Goal: Find specific page/section: Find specific page/section

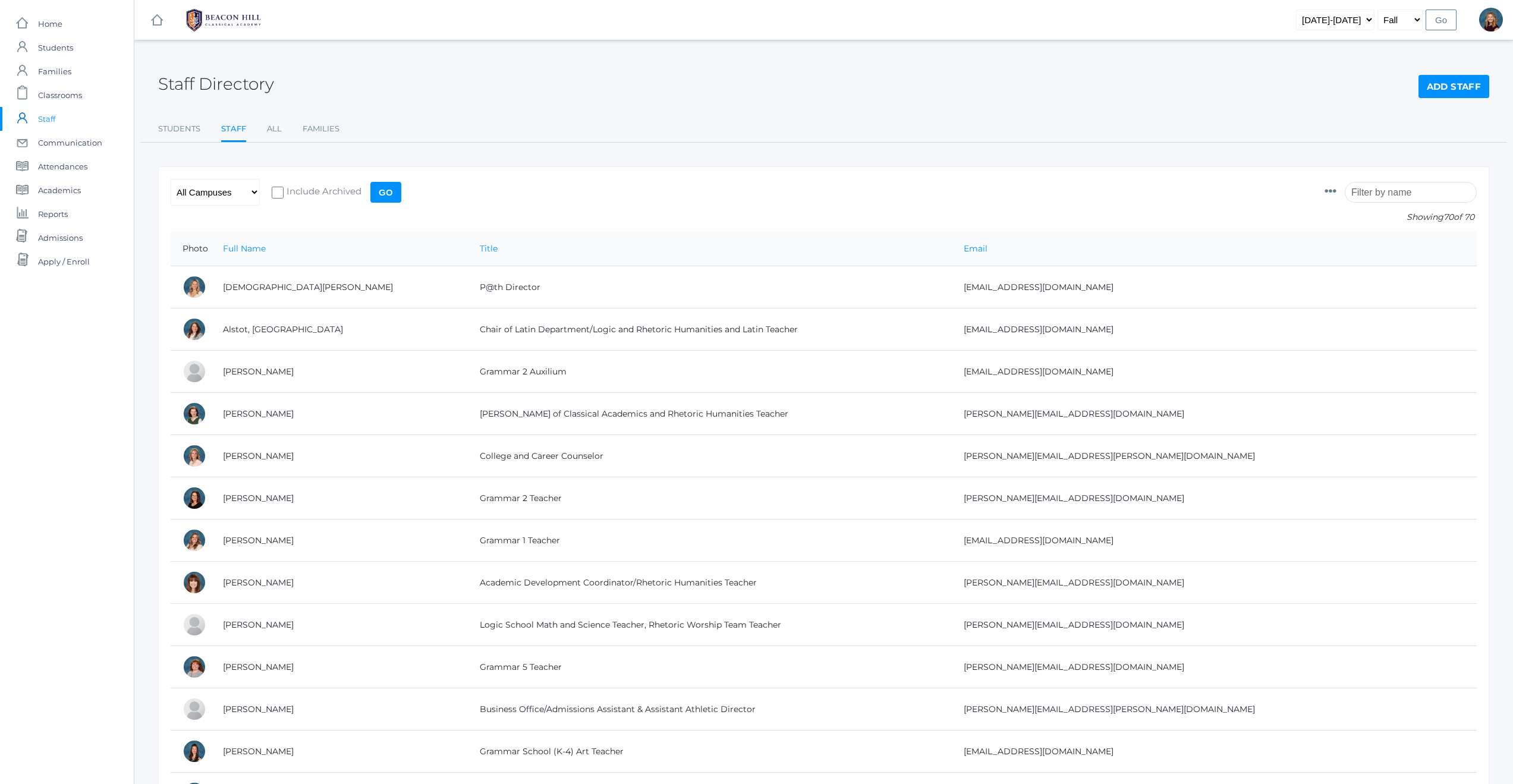
click at [1405, 195] on input "search" at bounding box center [1411, 192] width 132 height 21
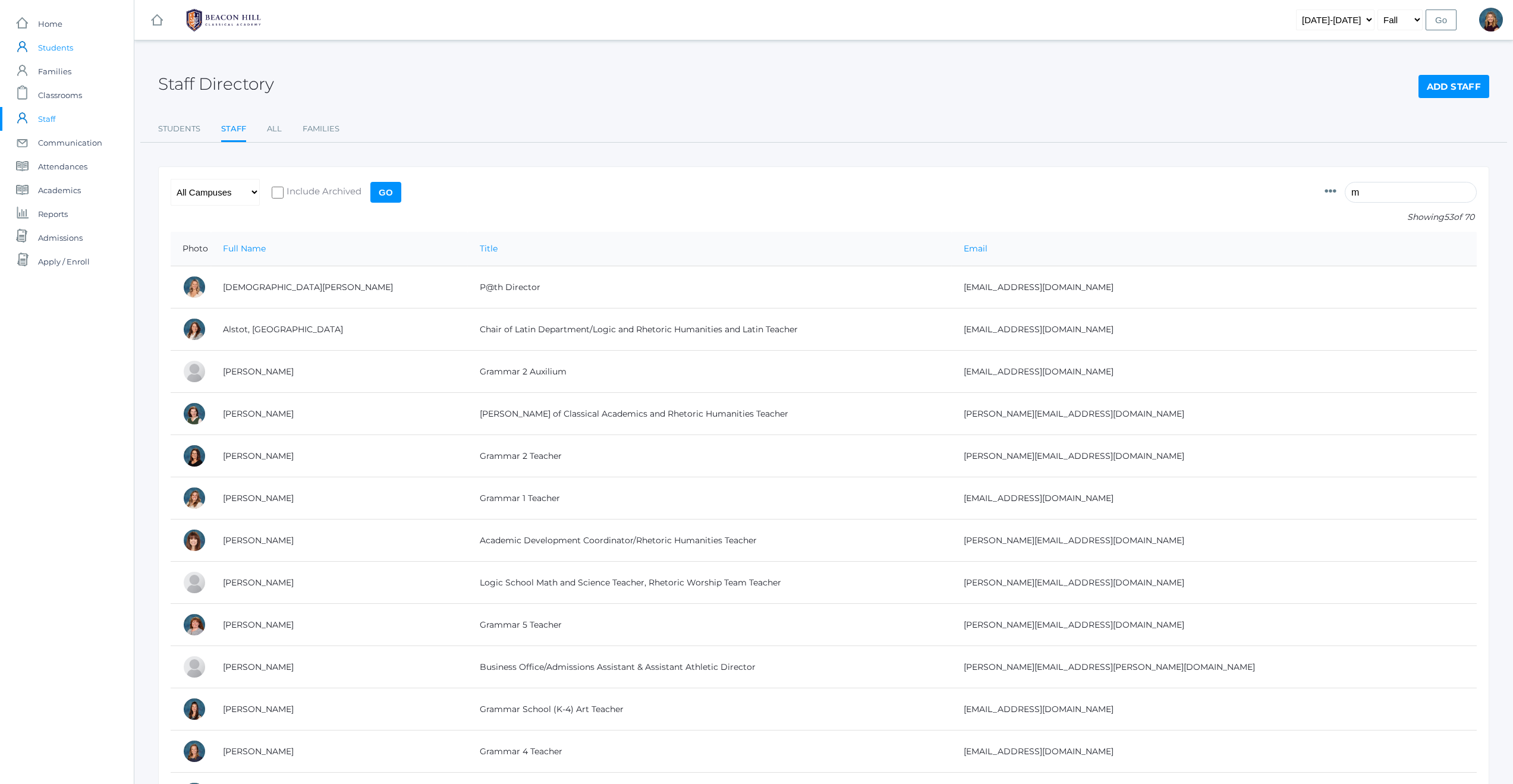
type input "m"
drag, startPoint x: 59, startPoint y: 45, endPoint x: 72, endPoint y: 45, distance: 13.0
click at [59, 45] on span "Students" at bounding box center [56, 47] width 35 height 23
click at [1398, 195] on input "m" at bounding box center [1411, 192] width 132 height 21
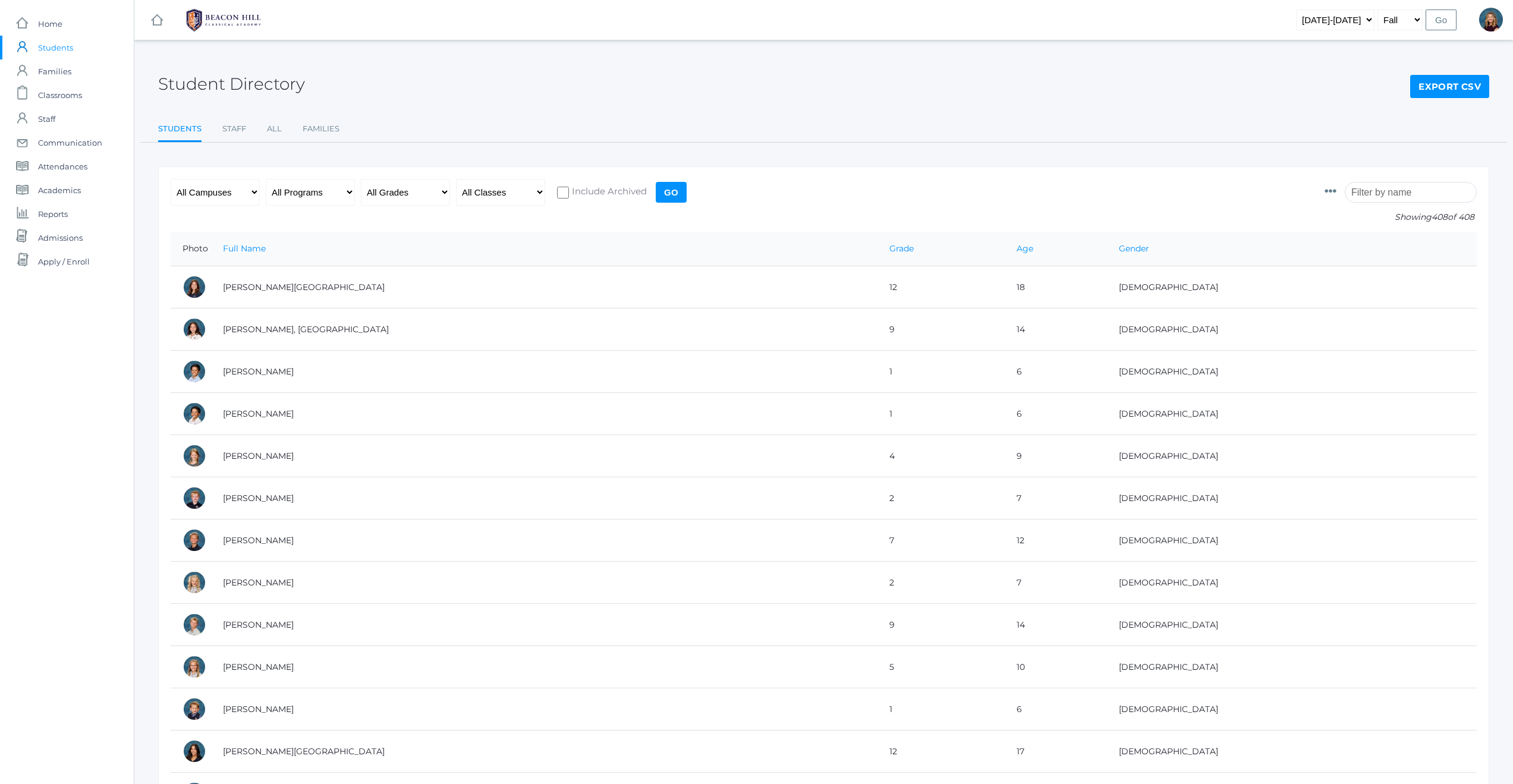
click at [1398, 193] on input "search" at bounding box center [1411, 192] width 132 height 21
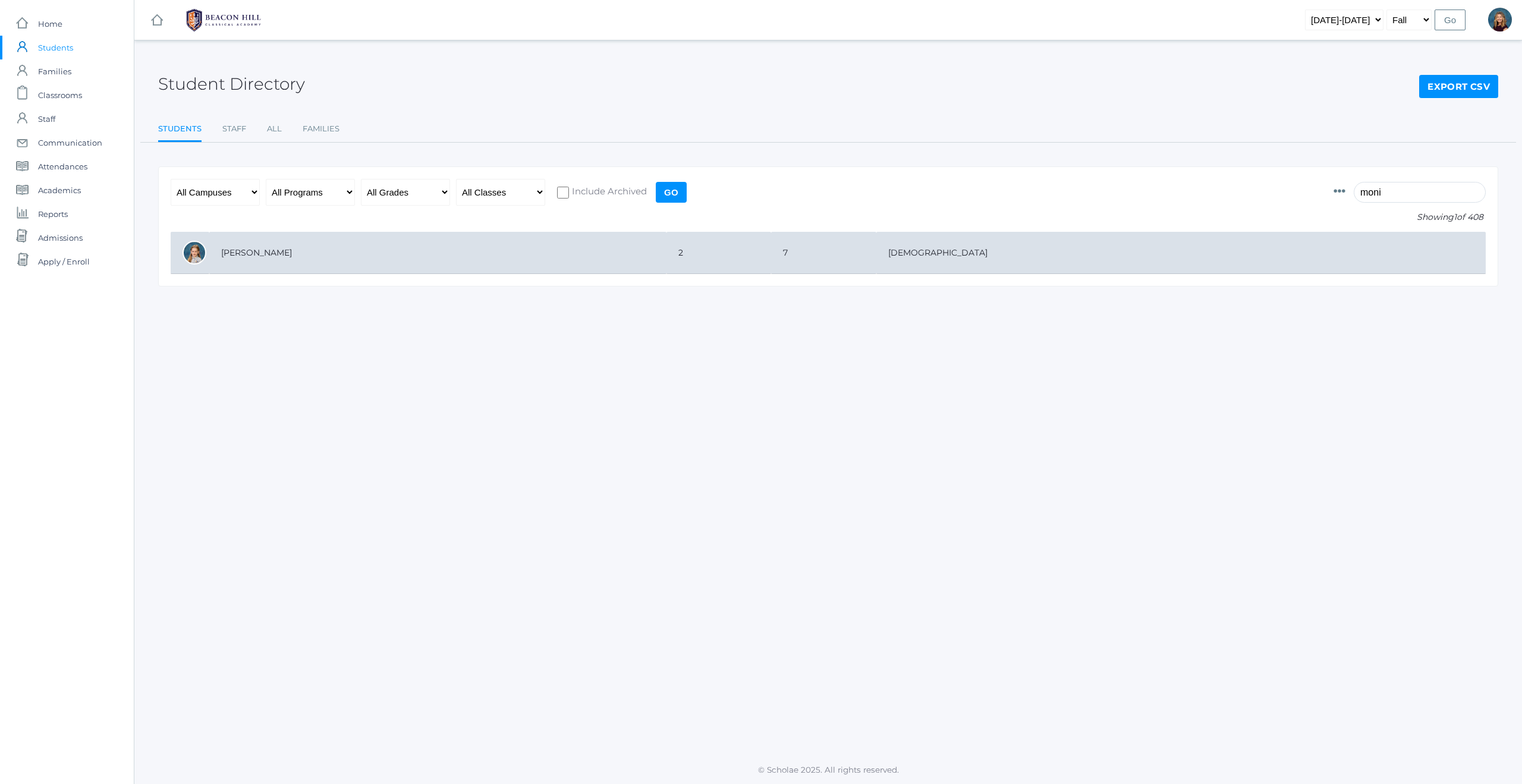
type input "moni"
click at [249, 251] on td "[PERSON_NAME]" at bounding box center [437, 252] width 457 height 42
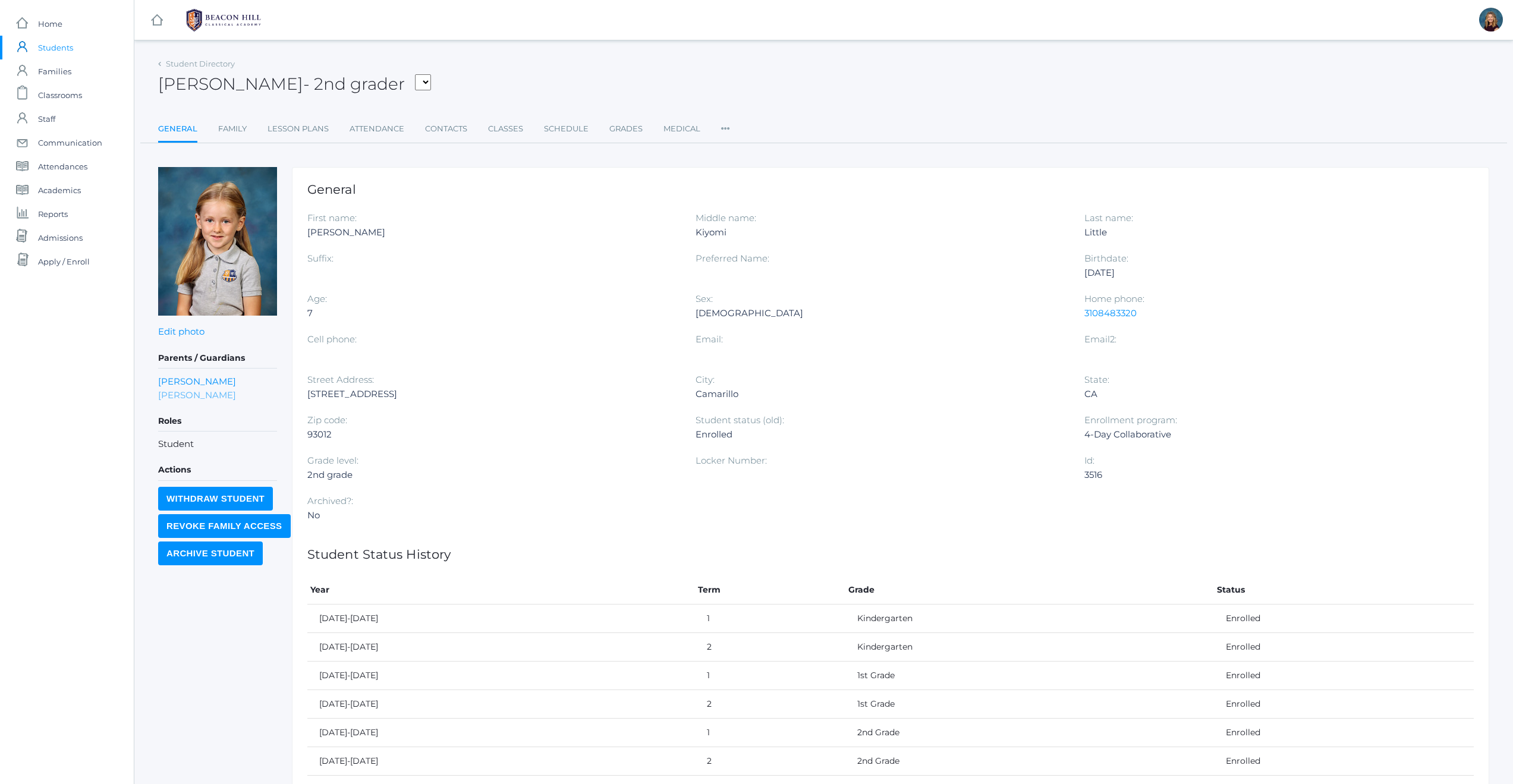
click at [178, 394] on link "[PERSON_NAME]" at bounding box center [197, 395] width 78 height 13
